Goal: Task Accomplishment & Management: Use online tool/utility

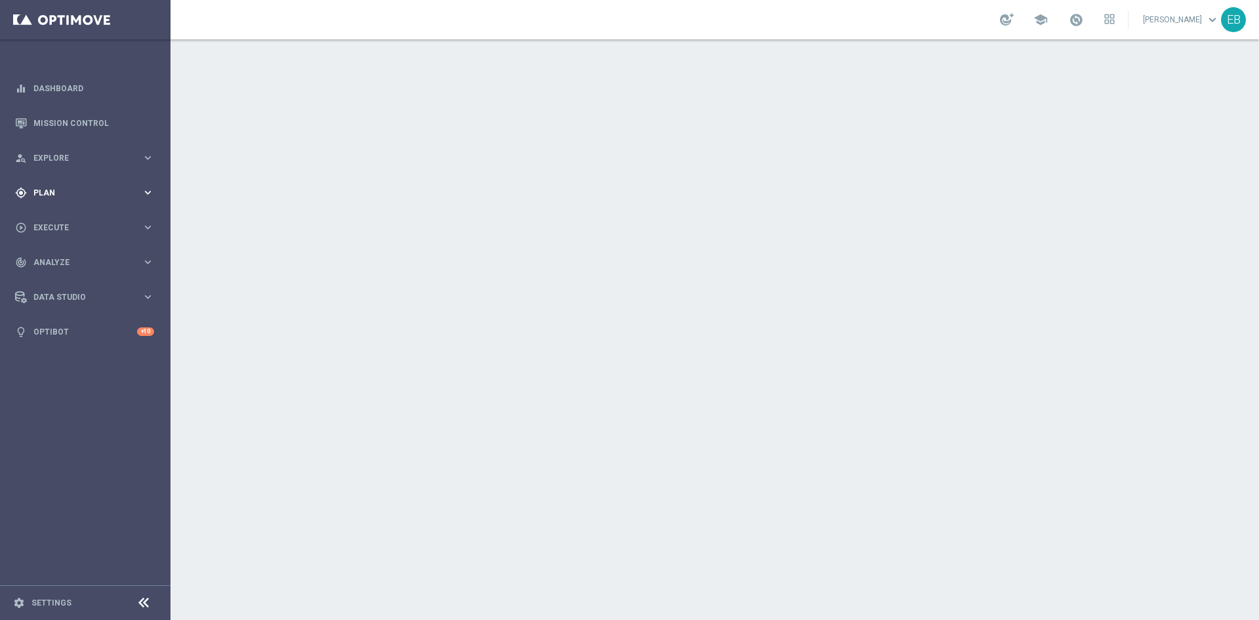
click at [50, 185] on div "gps_fixed Plan keyboard_arrow_right" at bounding box center [84, 192] width 169 height 35
click at [85, 265] on accordion "Templates keyboard_arrow_right Optimail Web Push Notifications Webpage Pop-up" at bounding box center [101, 259] width 135 height 20
click at [92, 253] on accordion "Templates keyboard_arrow_right Optimail Web Push Notifications Webpage Pop-up" at bounding box center [101, 259] width 135 height 20
click at [77, 258] on span "Templates" at bounding box center [82, 259] width 94 height 8
click at [68, 279] on link "Optimail" at bounding box center [89, 278] width 96 height 10
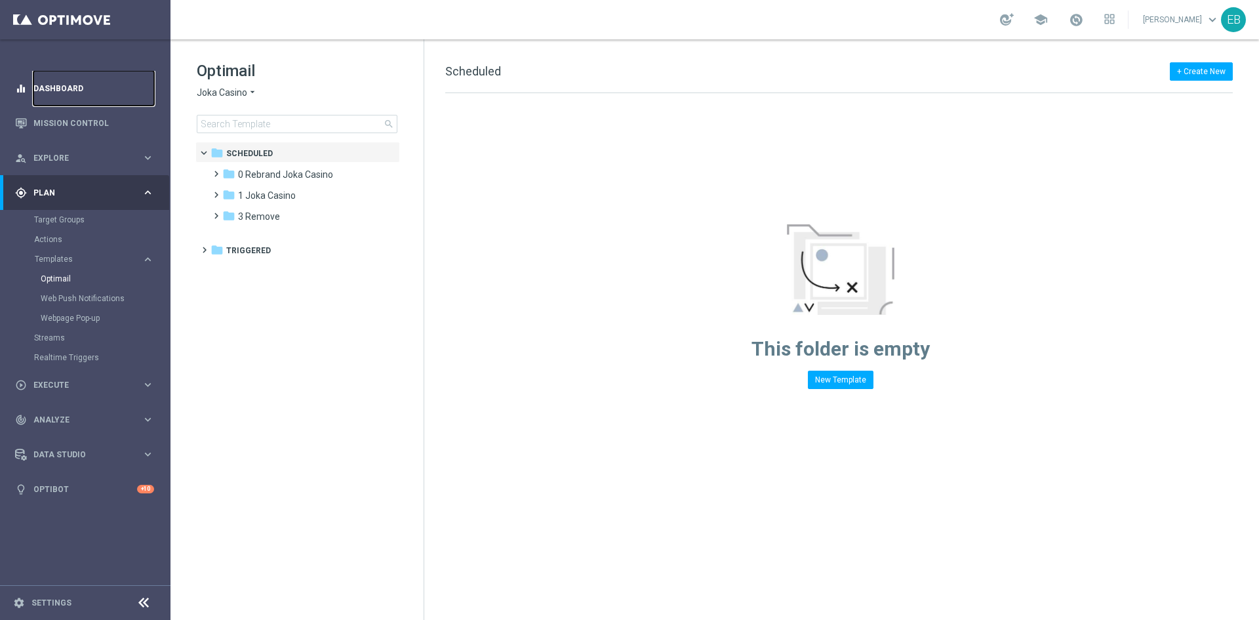
click at [58, 91] on link "Dashboard" at bounding box center [93, 88] width 121 height 35
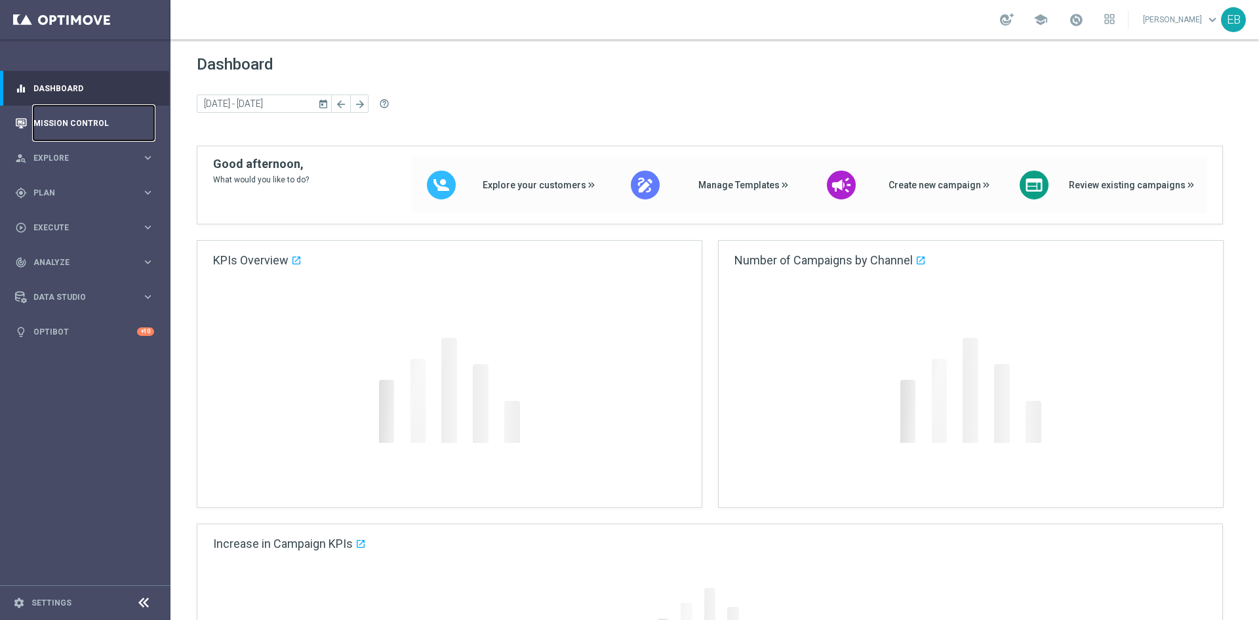
click at [68, 121] on link "Mission Control" at bounding box center [93, 123] width 121 height 35
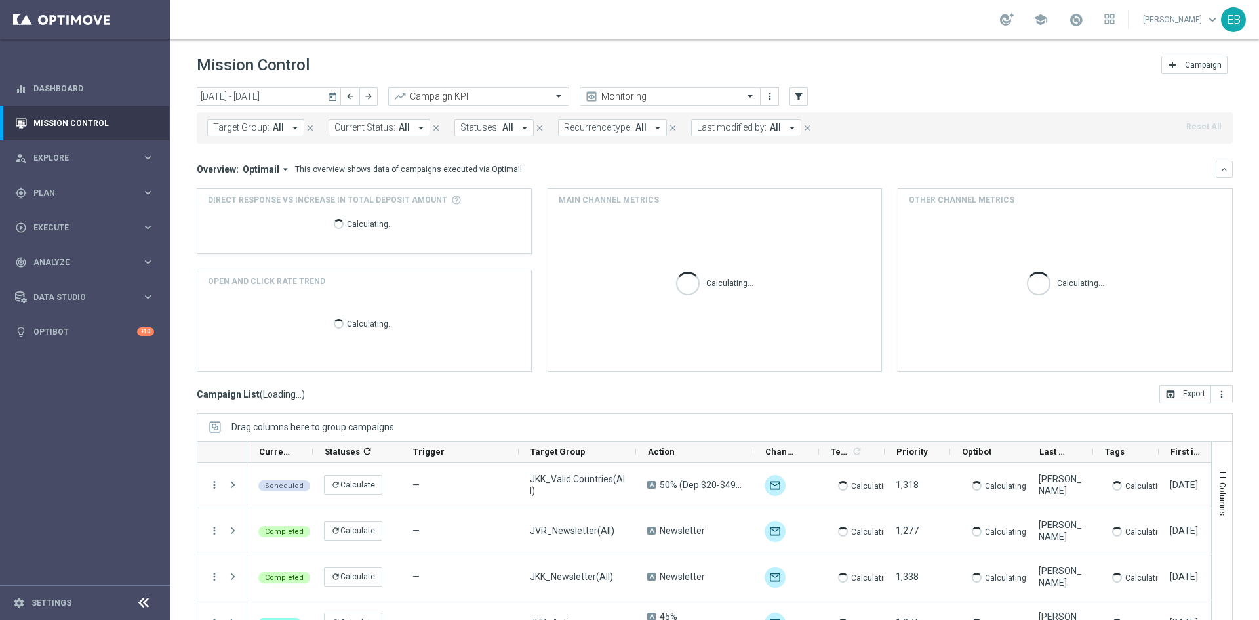
click at [250, 127] on span "Target Group:" at bounding box center [241, 127] width 56 height 11
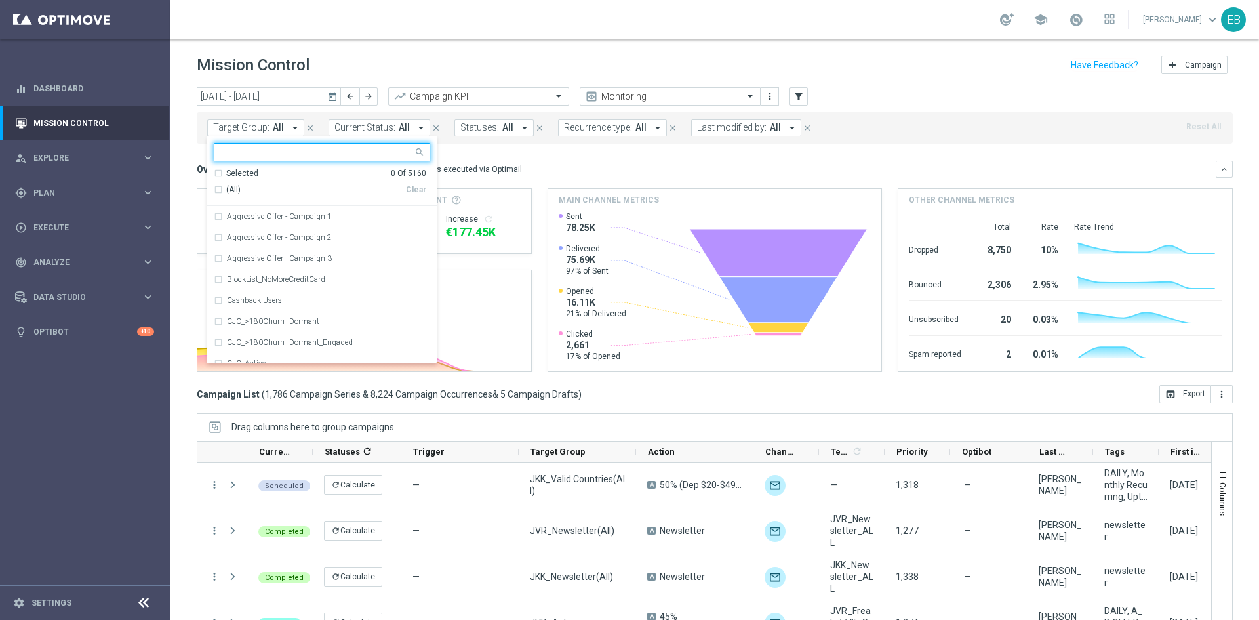
click at [230, 150] on input "text" at bounding box center [317, 152] width 192 height 11
type input "d72"
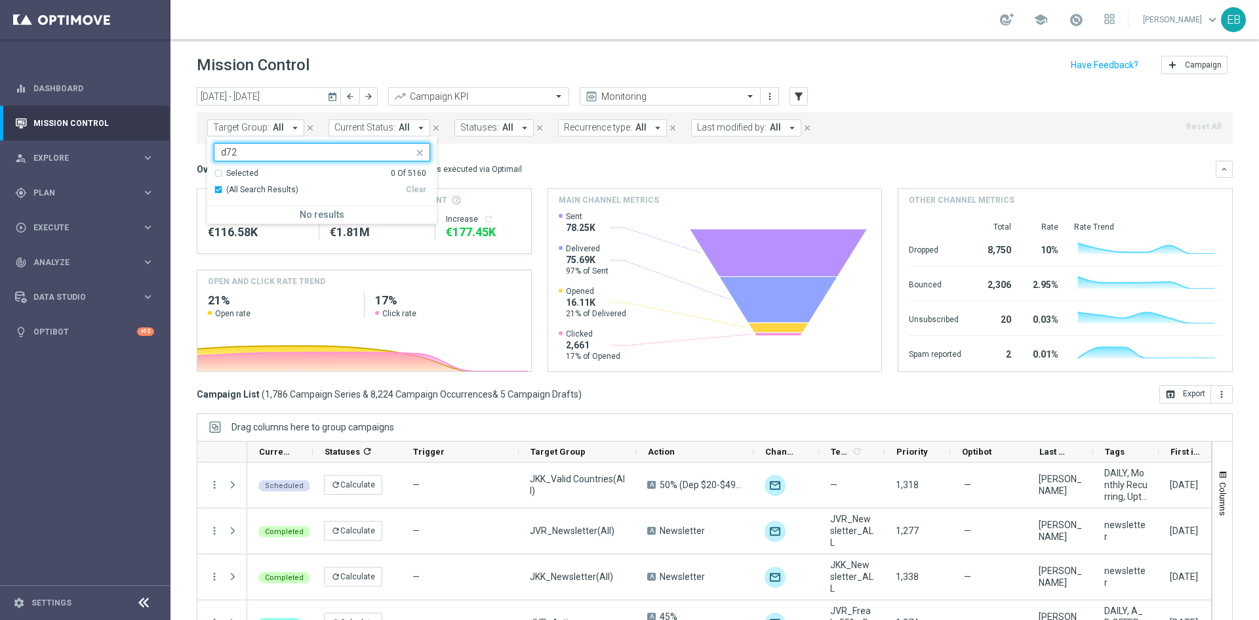
drag, startPoint x: 268, startPoint y: 158, endPoint x: 201, endPoint y: 165, distance: 67.9
click at [201, 165] on div "[DATE] [DATE] - [DATE] arrow_back arrow_forward Campaign KPI trending_up Monito…" at bounding box center [715, 347] width 1089 height 521
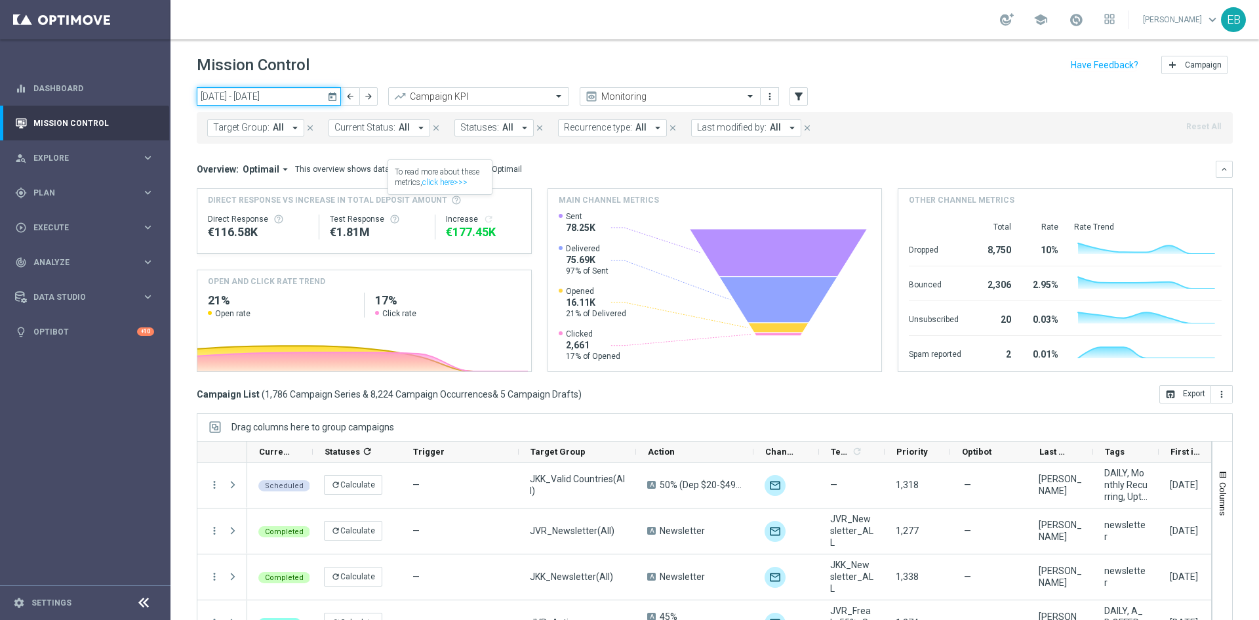
click at [285, 102] on input "[DATE] - [DATE]" at bounding box center [269, 96] width 144 height 18
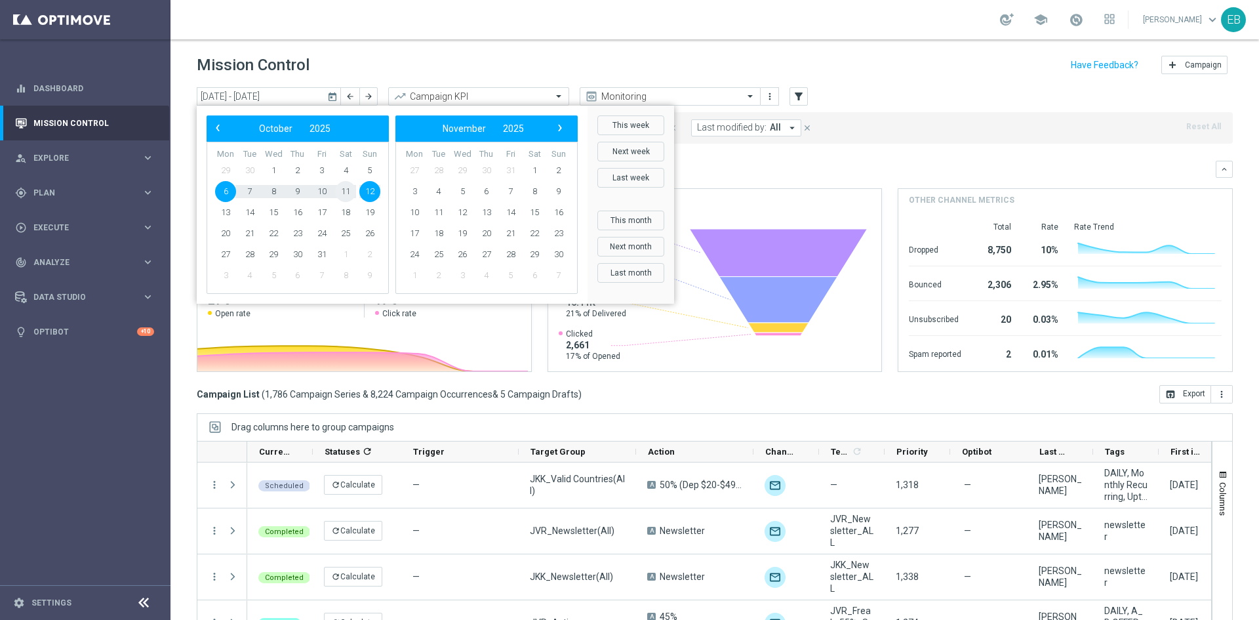
click at [344, 191] on span "11" at bounding box center [345, 191] width 21 height 21
type input "[DATE] - [DATE]"
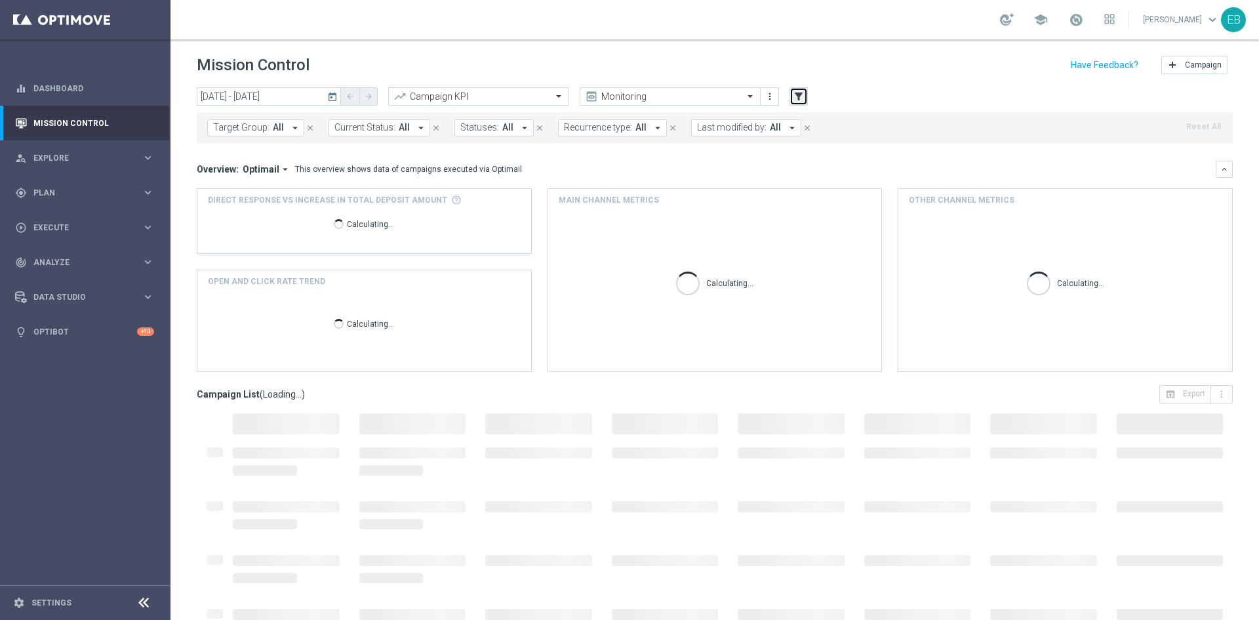
click at [799, 102] on button "filter_alt" at bounding box center [799, 96] width 18 height 18
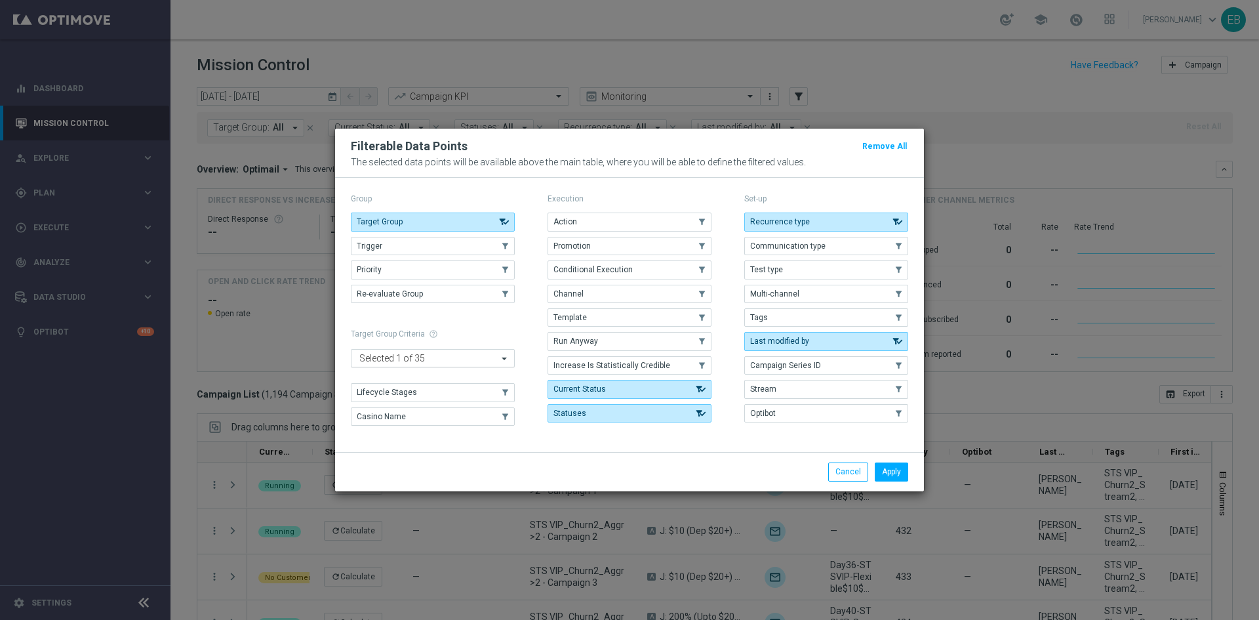
click at [451, 354] on input "text" at bounding box center [465, 358] width 64 height 11
type input "c"
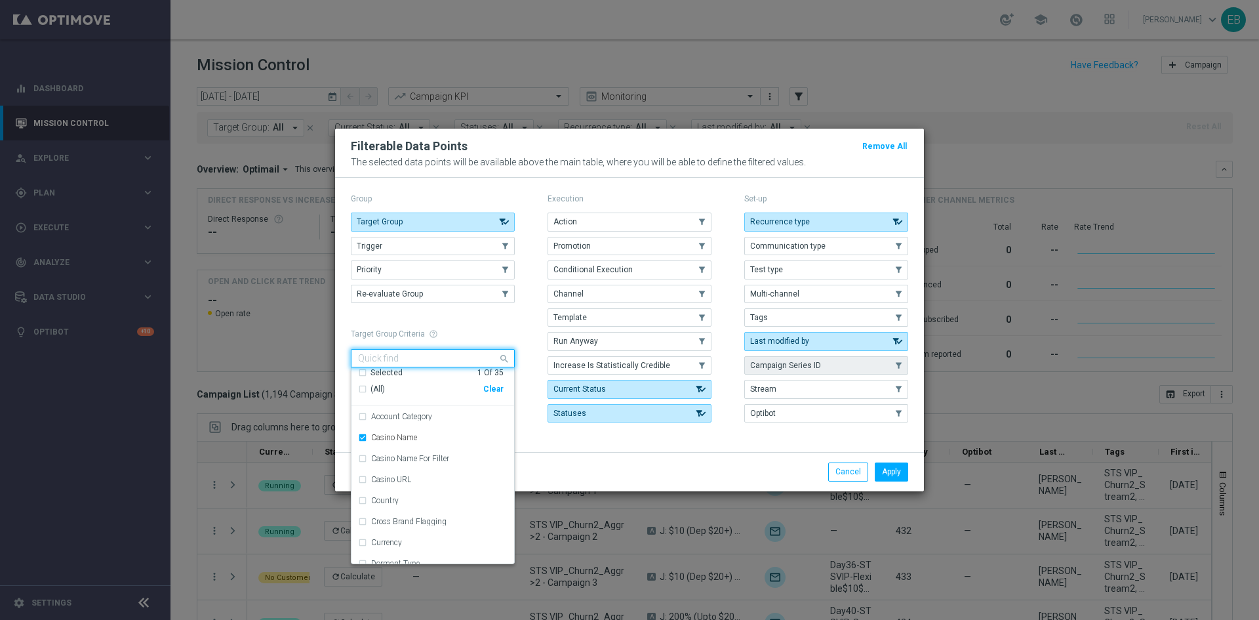
click at [805, 364] on span "Campaign Series ID" at bounding box center [785, 365] width 71 height 9
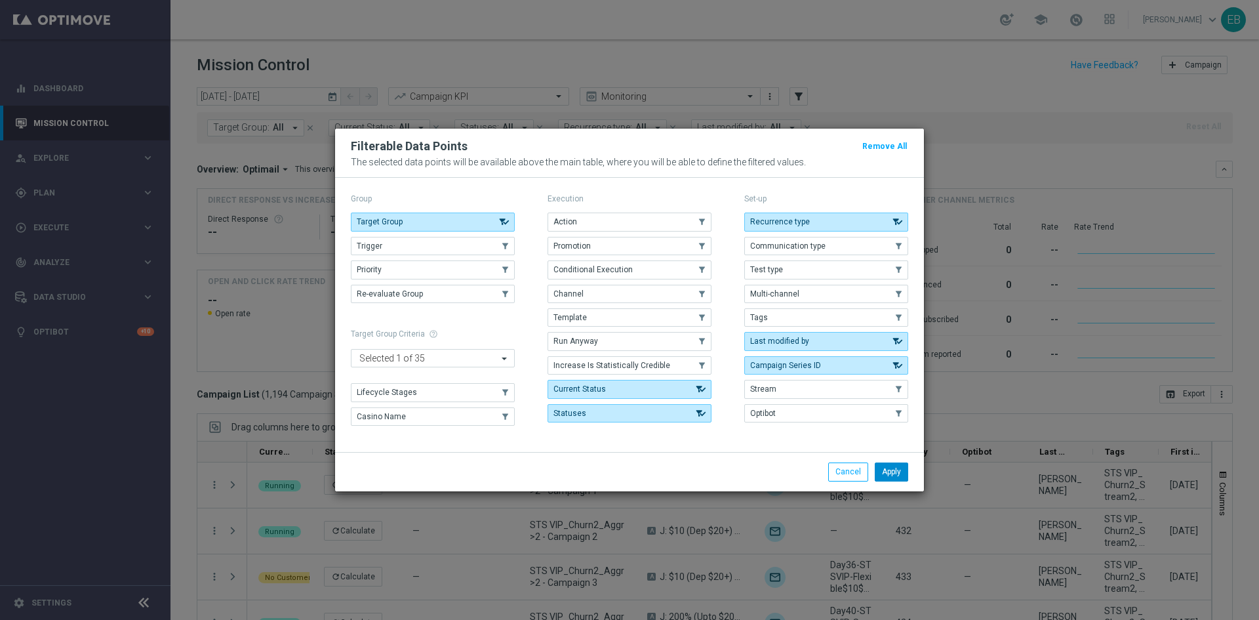
click at [879, 464] on button "Apply" at bounding box center [891, 471] width 33 height 18
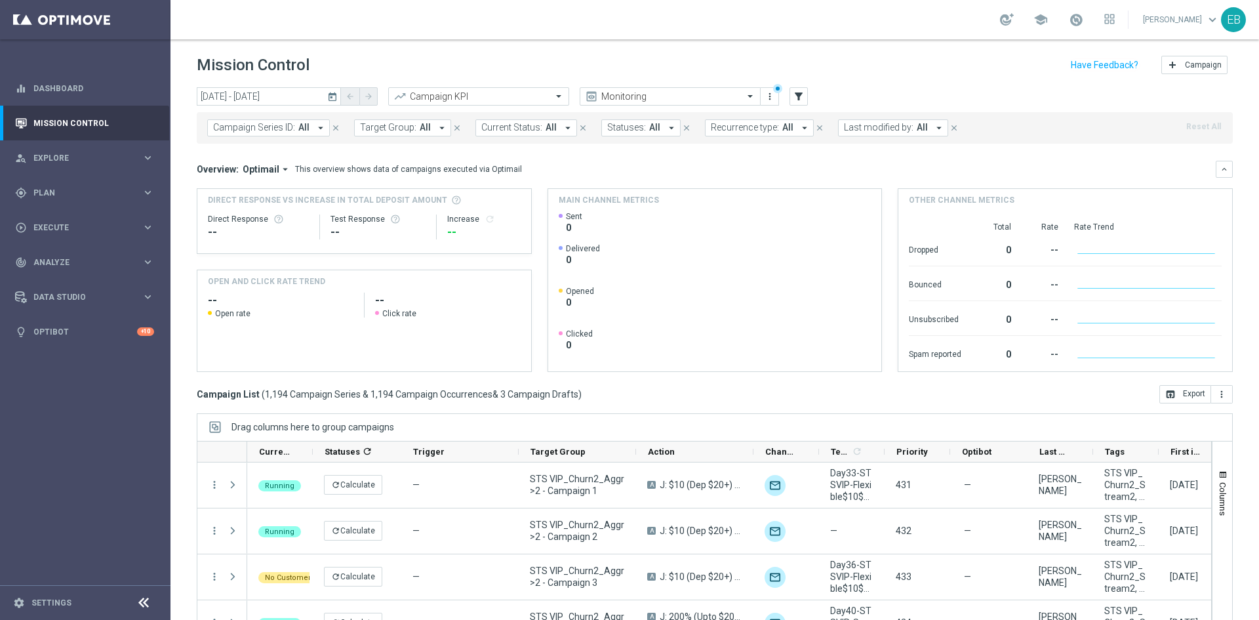
click at [288, 123] on span "Campaign Series ID:" at bounding box center [254, 127] width 82 height 11
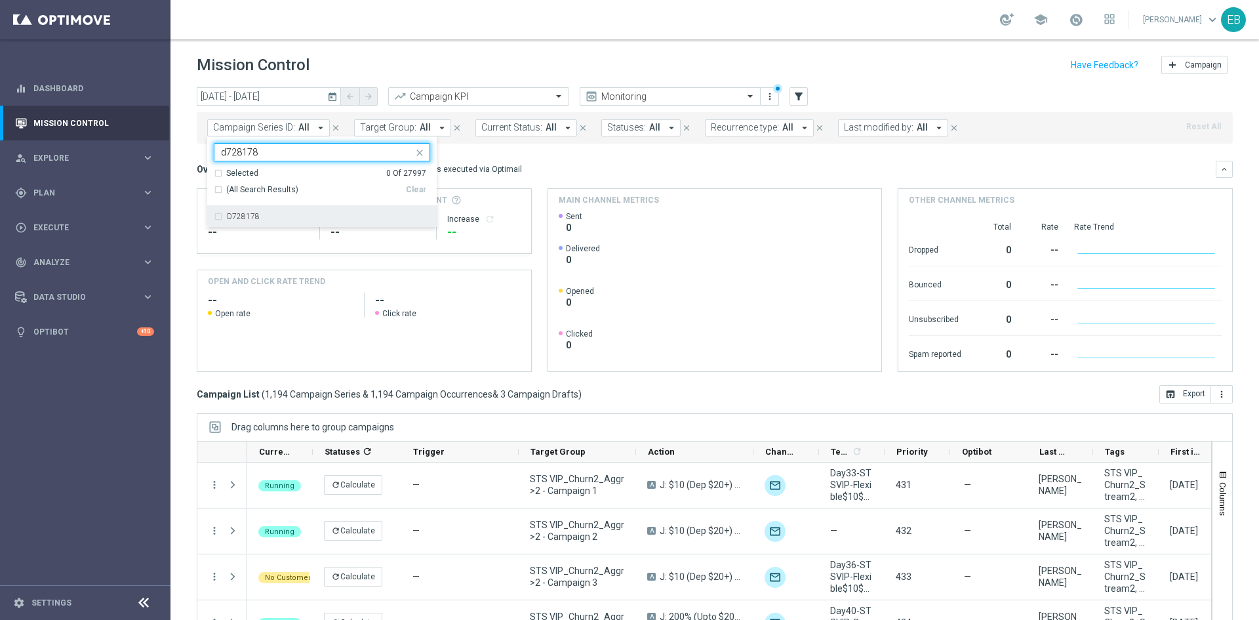
type input "d728178"
click at [227, 211] on div "D728178" at bounding box center [322, 216] width 216 height 21
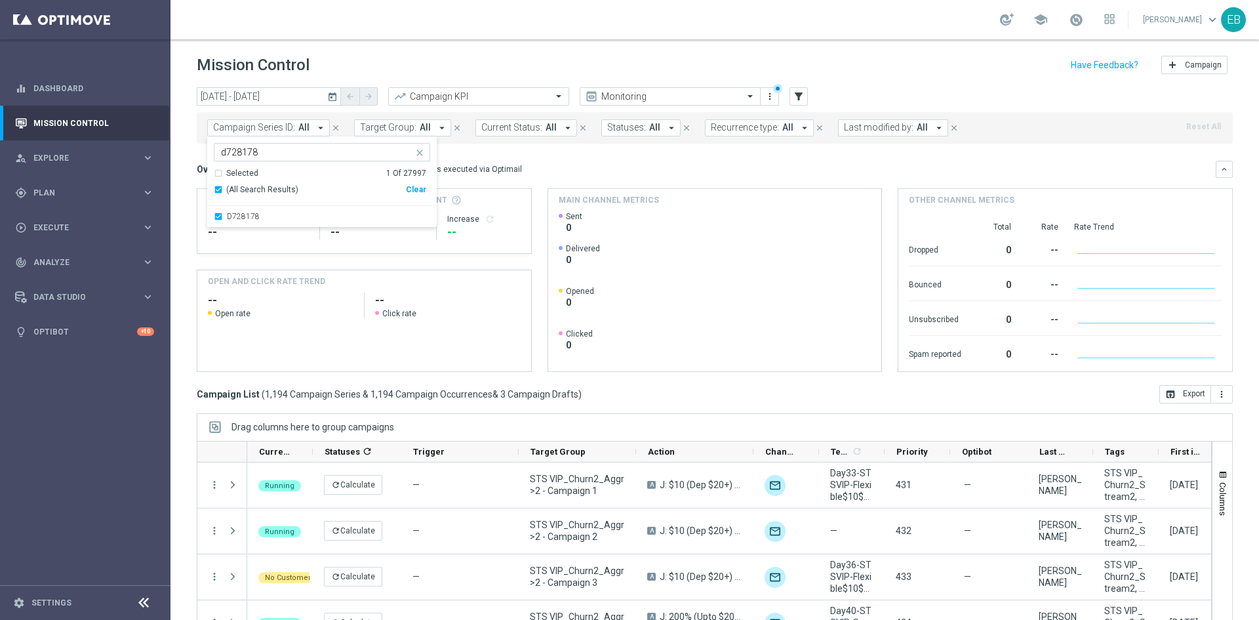
click at [626, 141] on div "Campaign Series ID: All arrow_drop_down D728178 d728178 Selected 1 Of 27997 (Al…" at bounding box center [715, 127] width 1036 height 31
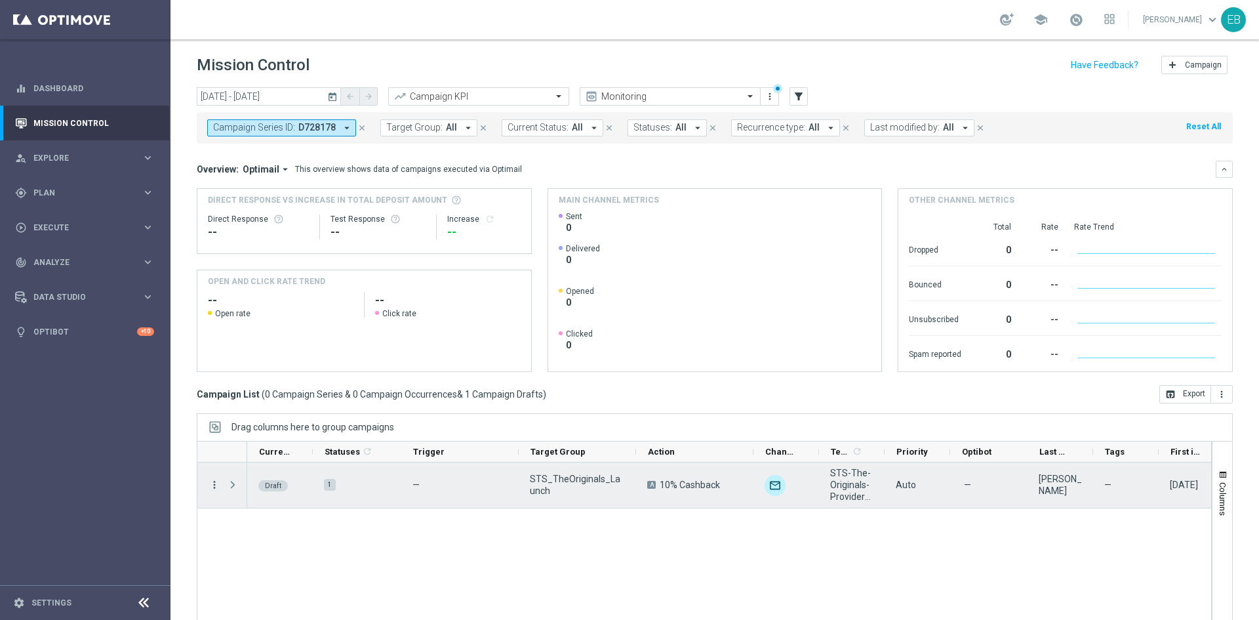
click at [215, 479] on icon "more_vert" at bounding box center [215, 485] width 12 height 12
click at [307, 533] on div "Edit" at bounding box center [301, 535] width 122 height 9
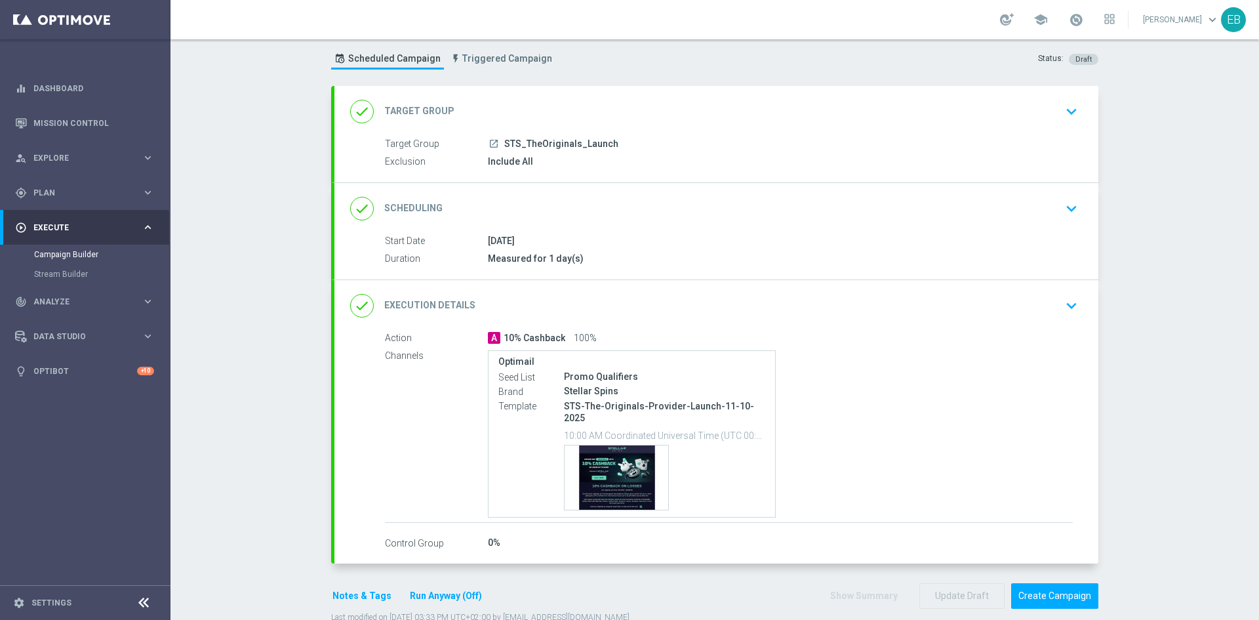
scroll to position [49, 0]
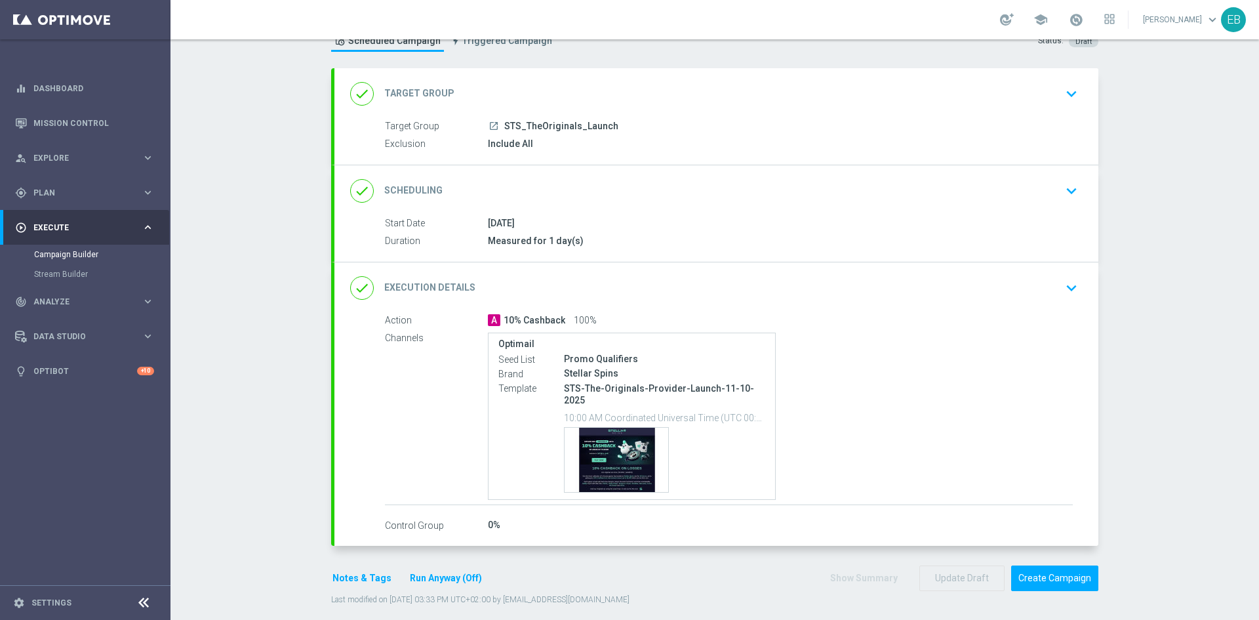
click at [1043, 283] on div "done Execution Details keyboard_arrow_down" at bounding box center [716, 287] width 733 height 25
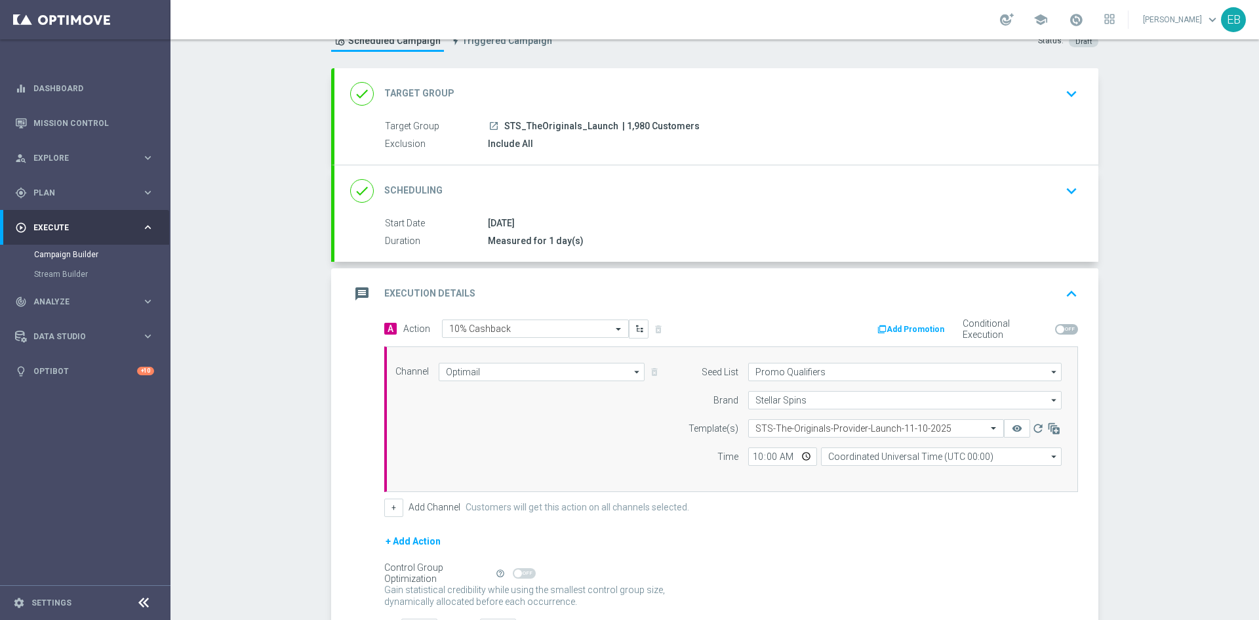
click at [930, 298] on div "message Execution Details keyboard_arrow_up" at bounding box center [716, 293] width 733 height 25
